Goal: Check status: Check status

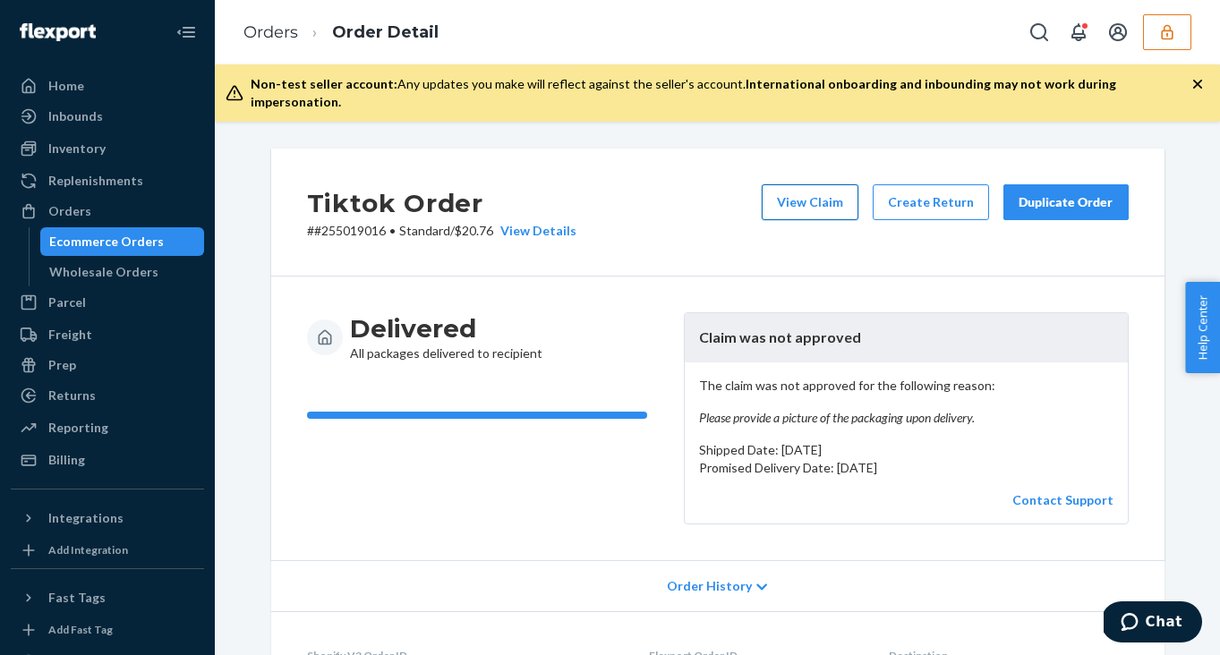
click at [791, 188] on button "View Claim" at bounding box center [810, 202] width 97 height 36
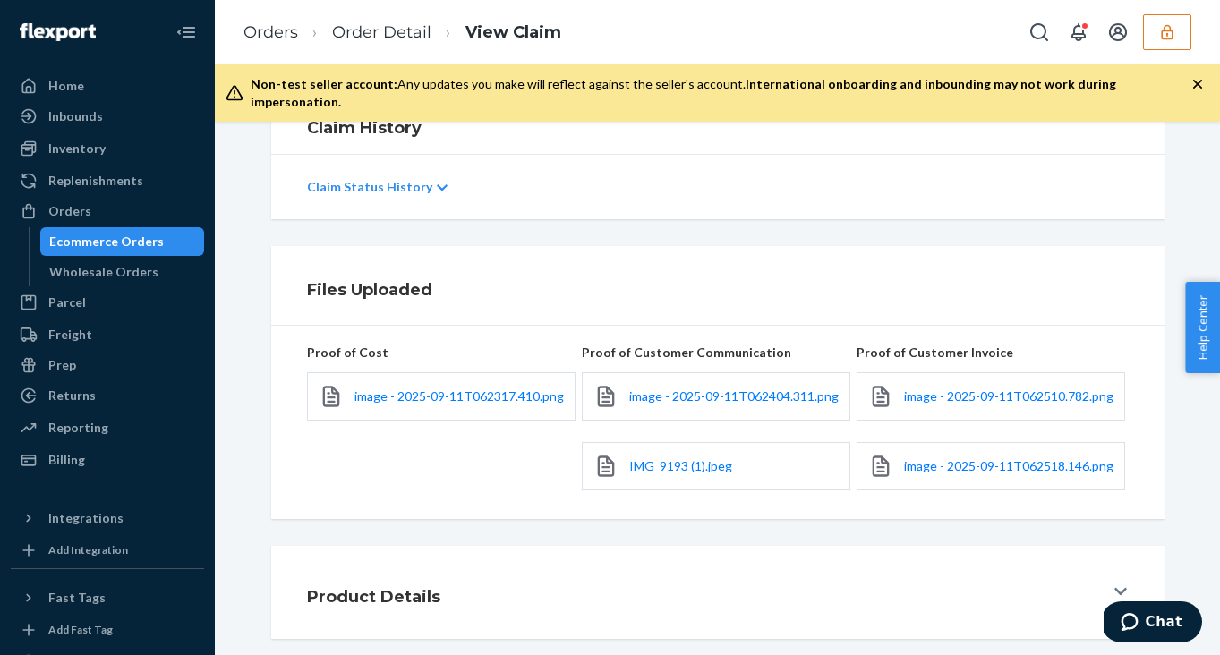
scroll to position [346, 0]
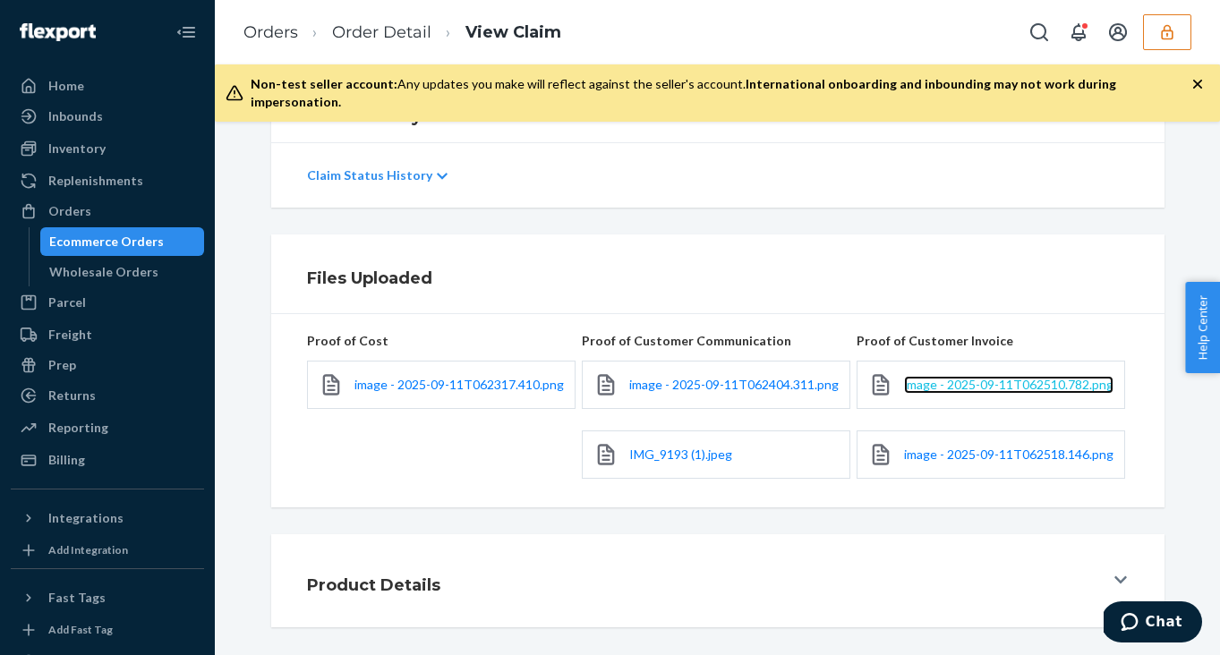
click at [919, 377] on span "image - 2025-09-11T062510.782.png" at bounding box center [1008, 384] width 209 height 15
click at [918, 430] on div "image - 2025-09-11T062518.146.png" at bounding box center [990, 454] width 268 height 48
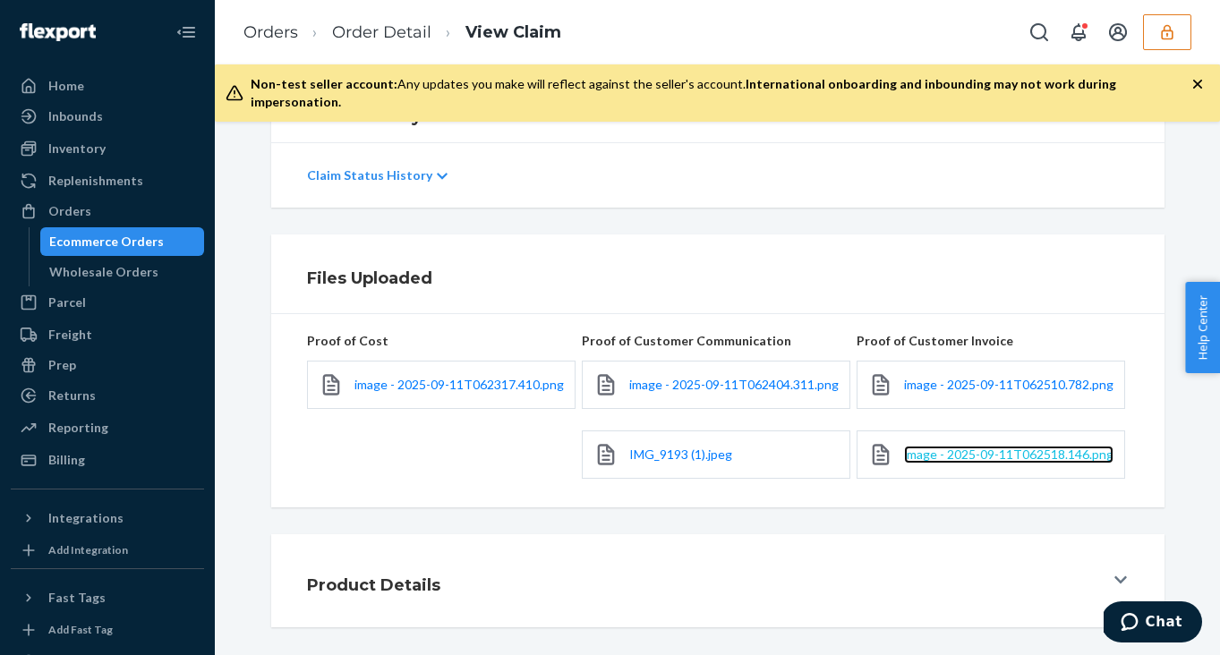
click at [918, 447] on span "image - 2025-09-11T062518.146.png" at bounding box center [1008, 454] width 209 height 15
click at [668, 380] on div "image - 2025-09-11T062404.311.png" at bounding box center [716, 385] width 268 height 48
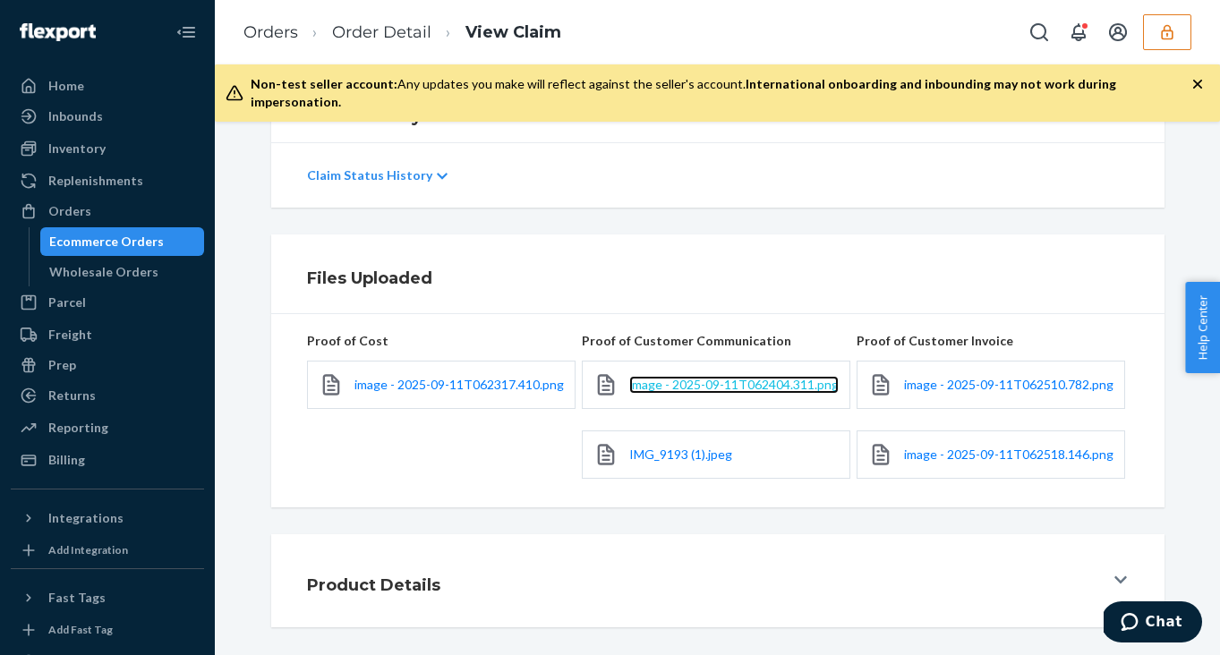
click at [668, 377] on span "image - 2025-09-11T062404.311.png" at bounding box center [733, 384] width 209 height 15
click at [687, 447] on span "IMG_9193 (1).jpeg" at bounding box center [680, 454] width 103 height 15
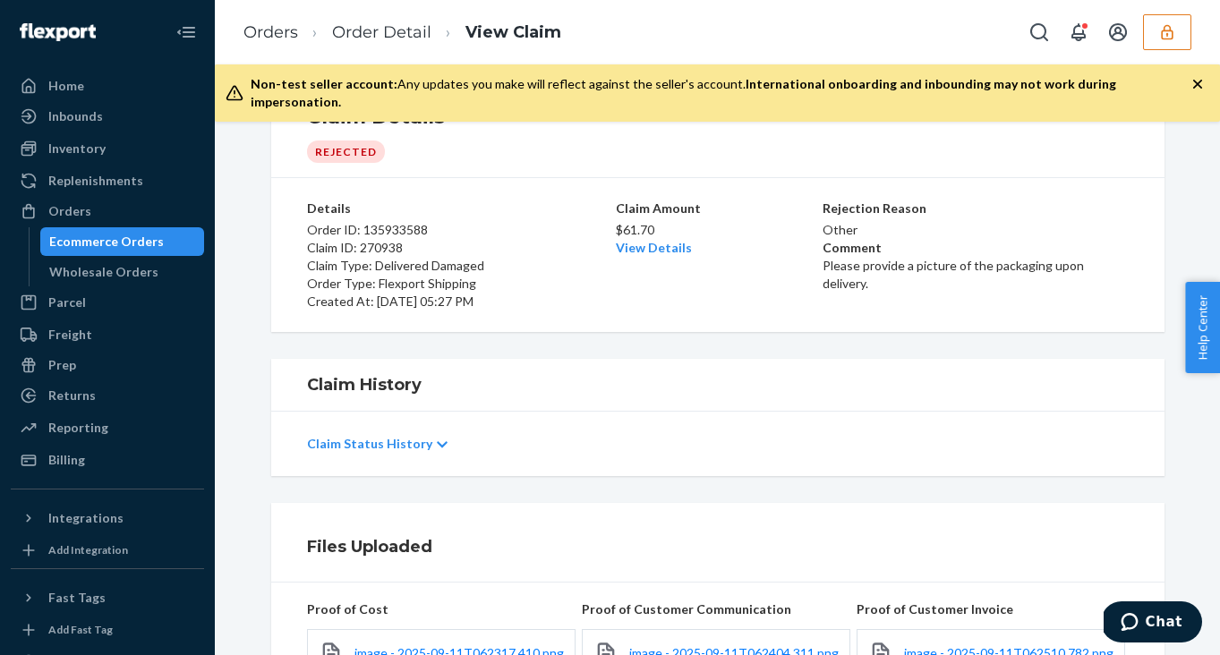
scroll to position [0, 0]
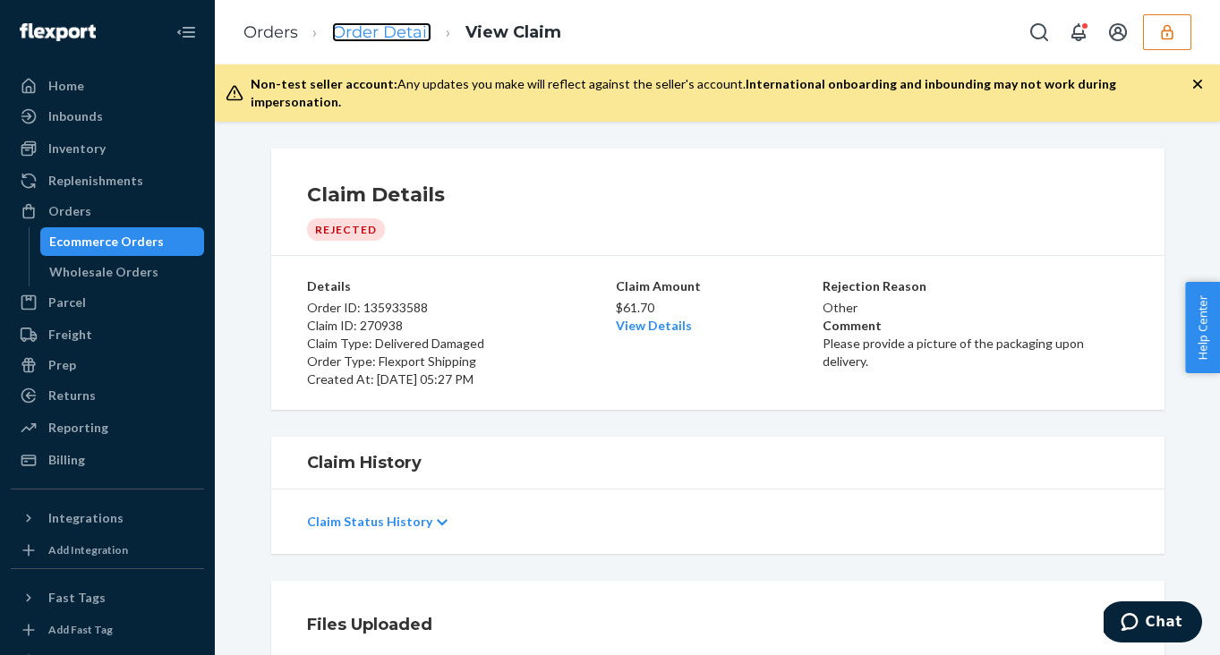
click at [391, 31] on link "Order Detail" at bounding box center [381, 32] width 99 height 20
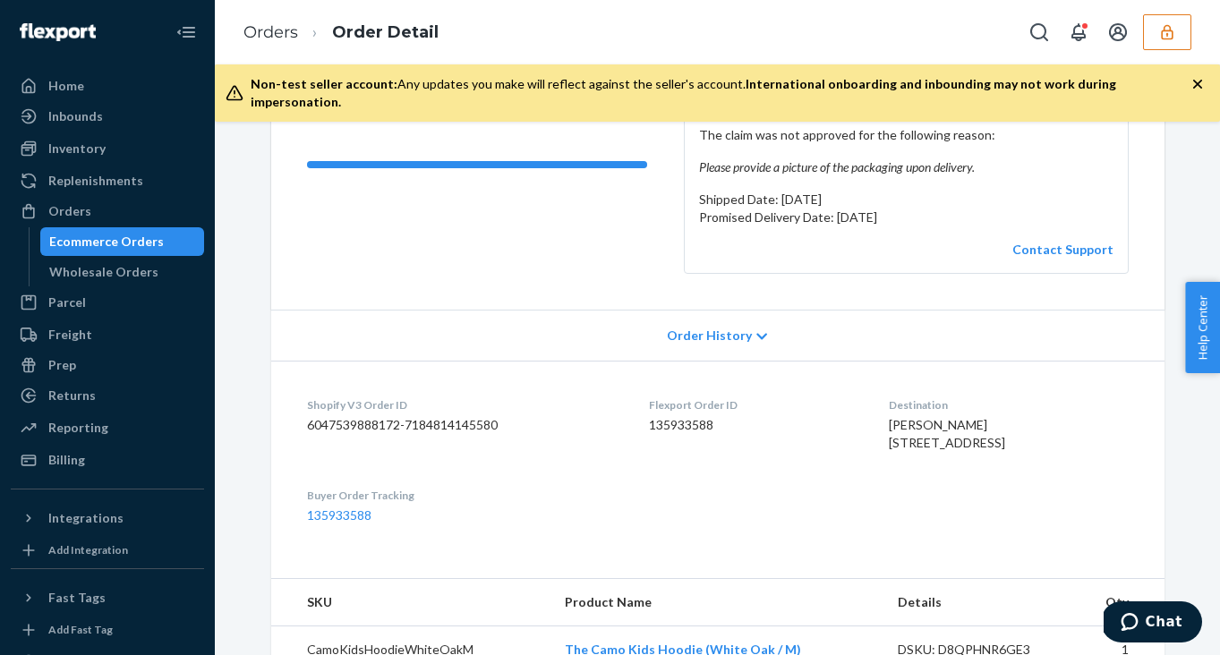
scroll to position [258, 0]
